Goal: Obtain resource: Obtain resource

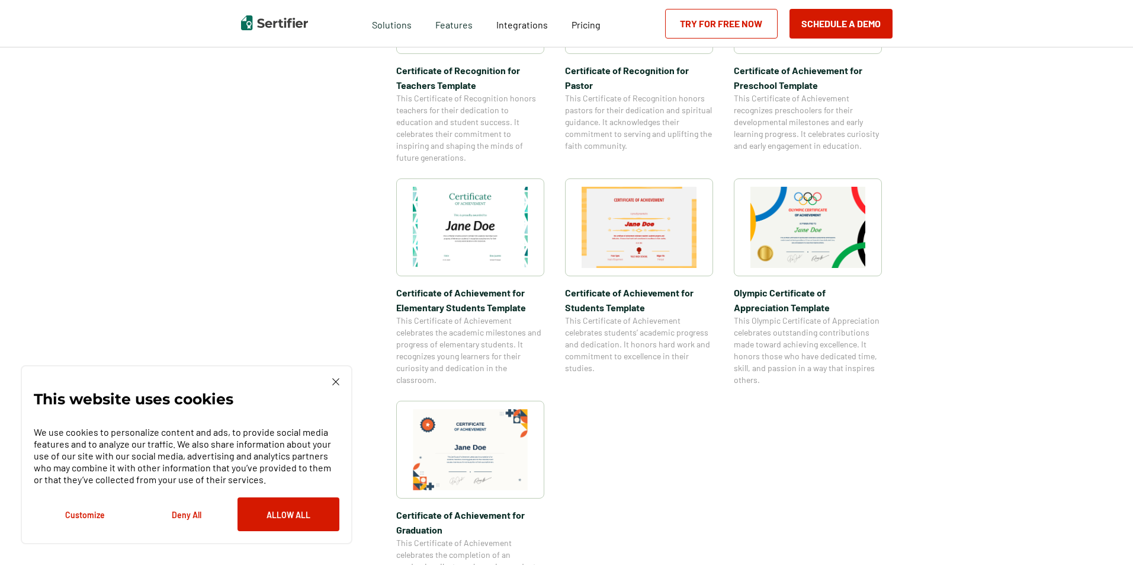
scroll to position [533, 0]
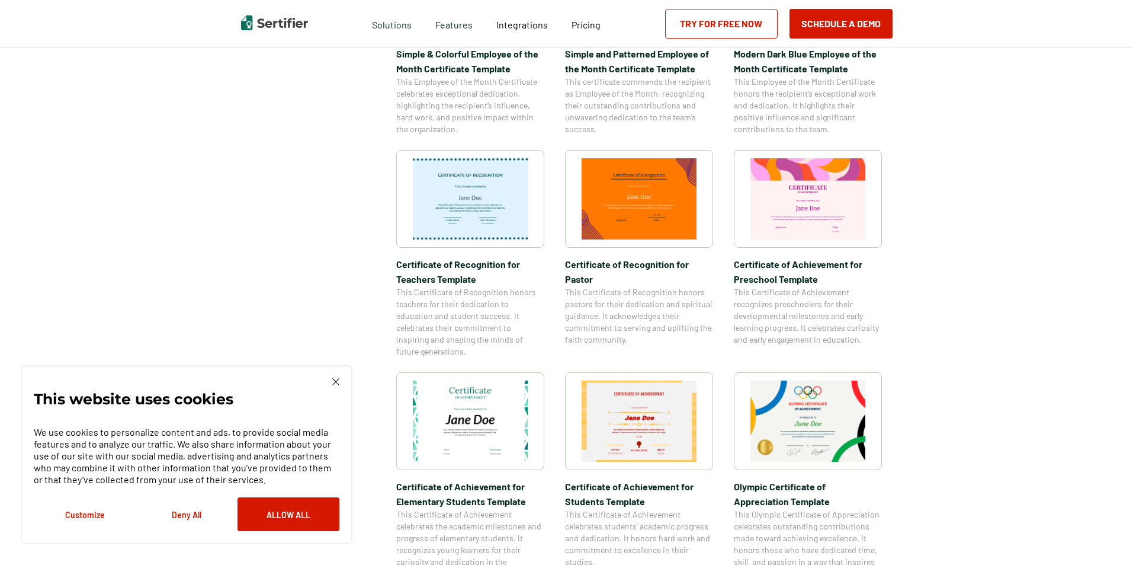
click at [803, 224] on img at bounding box center [808, 198] width 115 height 81
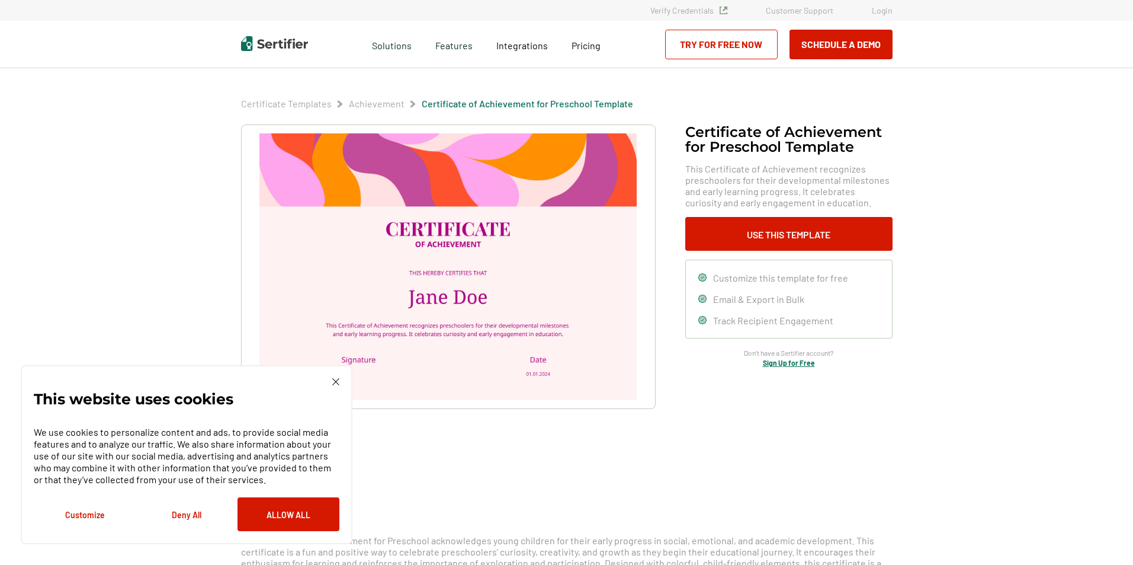
click at [517, 280] on img at bounding box center [447, 266] width 377 height 267
click at [413, 300] on img at bounding box center [447, 266] width 377 height 267
click at [754, 238] on button "Use This Template" at bounding box center [788, 234] width 207 height 34
